Goal: Ask a question

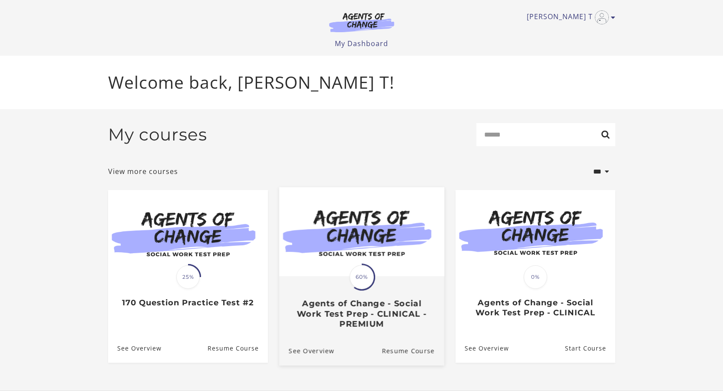
click at [348, 286] on div "Translation missing: en.liquid.partials.dashboard_course_card.progress_descript…" at bounding box center [361, 276] width 27 height 27
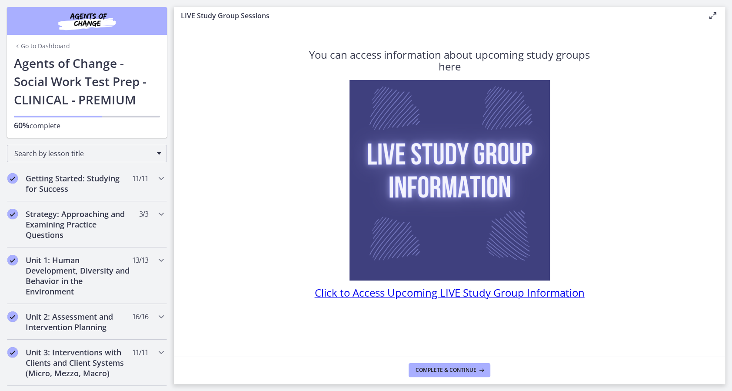
click at [50, 46] on link "Go to Dashboard" at bounding box center [42, 46] width 56 height 9
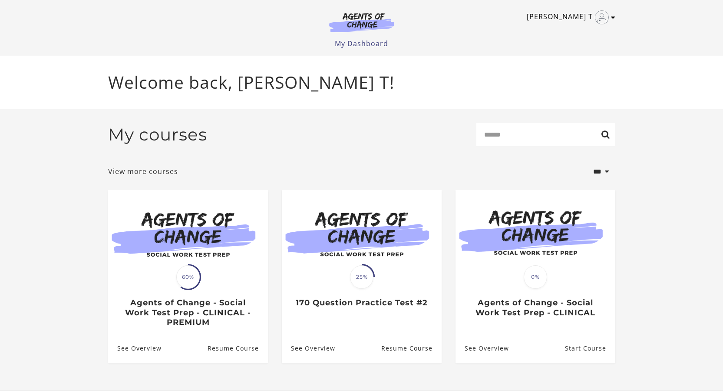
click at [614, 19] on icon "Toggle menu" at bounding box center [613, 17] width 4 height 7
click at [568, 42] on link "Support" at bounding box center [579, 46] width 76 height 15
